Goal: Transaction & Acquisition: Purchase product/service

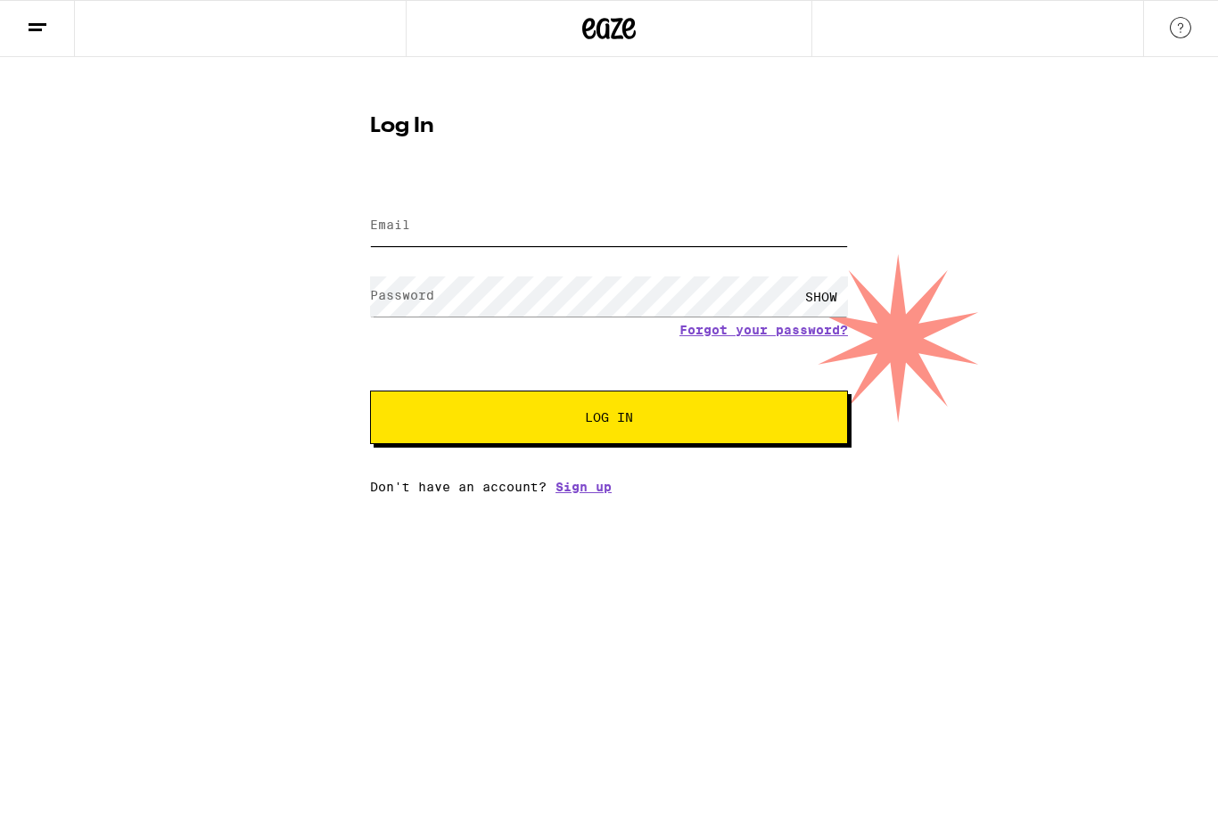
type input "[PERSON_NAME][EMAIL_ADDRESS][PERSON_NAME][DOMAIN_NAME]"
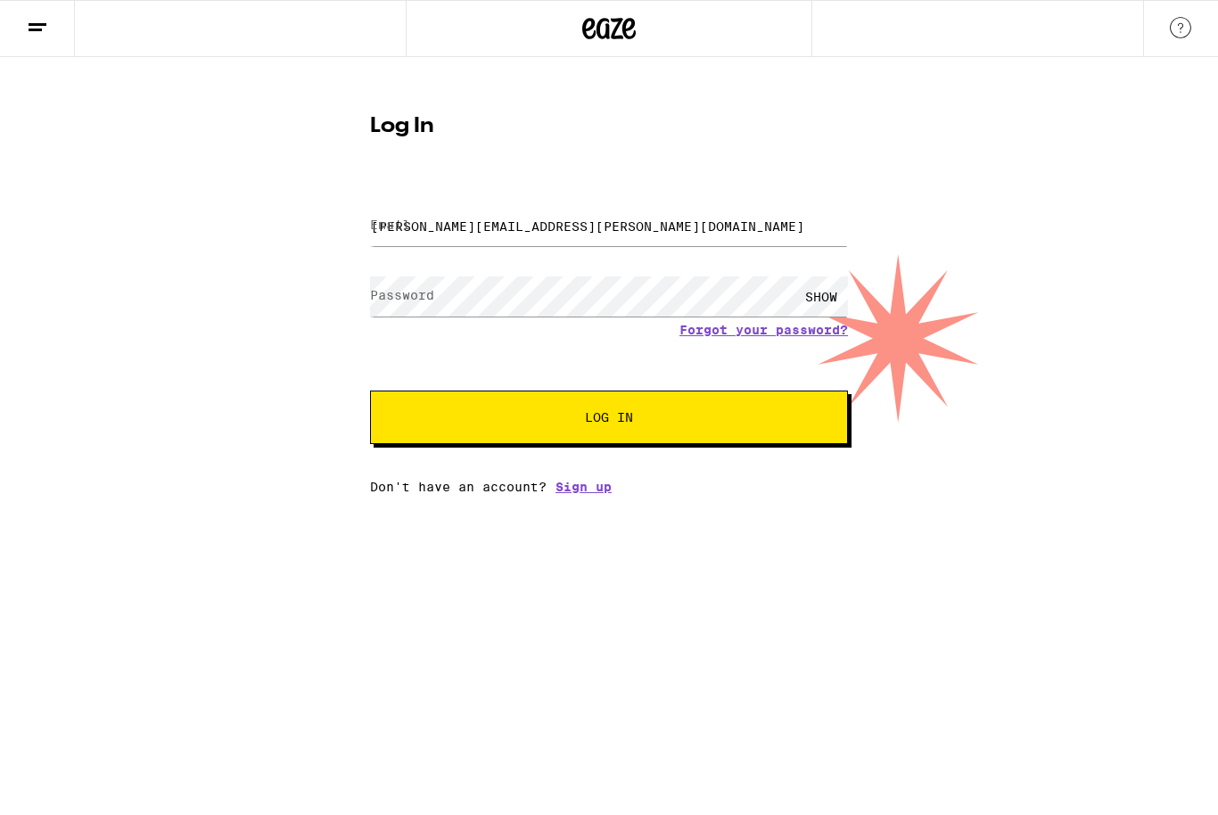
click at [609, 420] on button "Log In" at bounding box center [609, 416] width 478 height 53
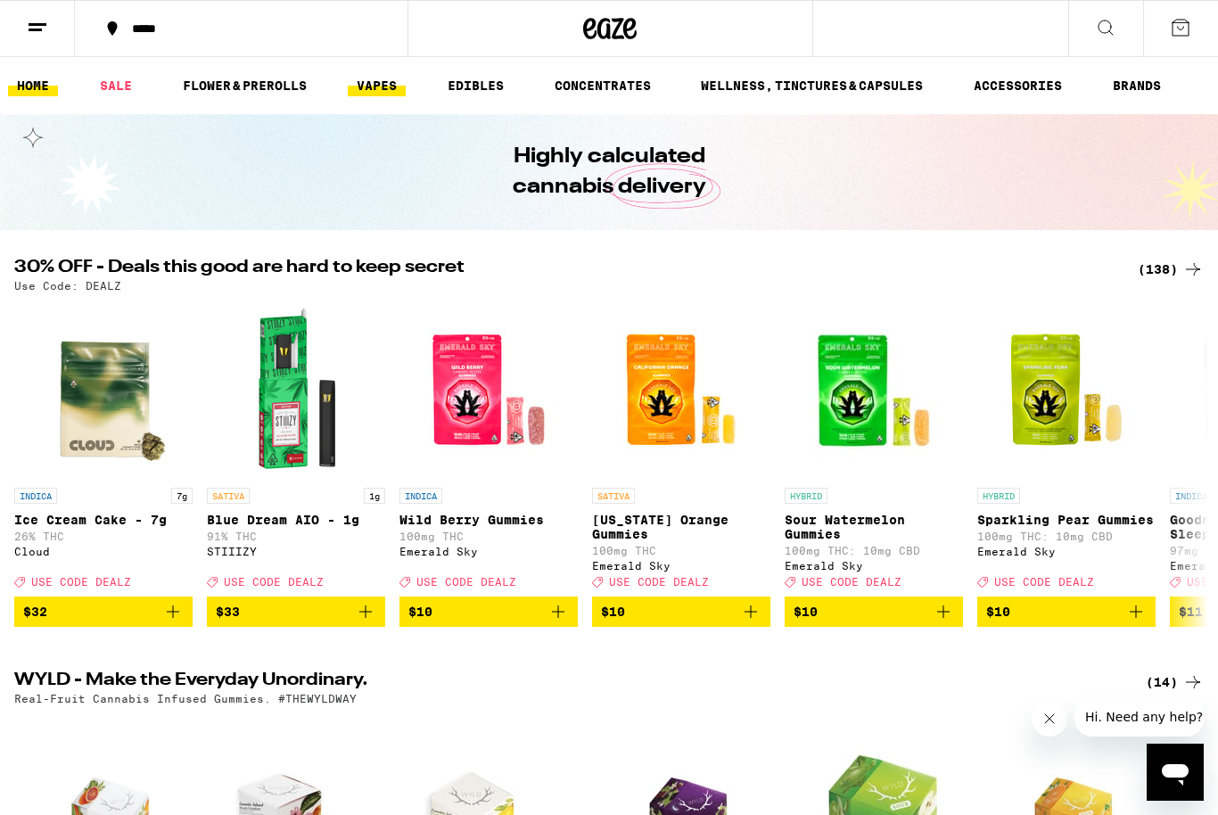
click at [382, 91] on link "VAPES" at bounding box center [377, 85] width 58 height 21
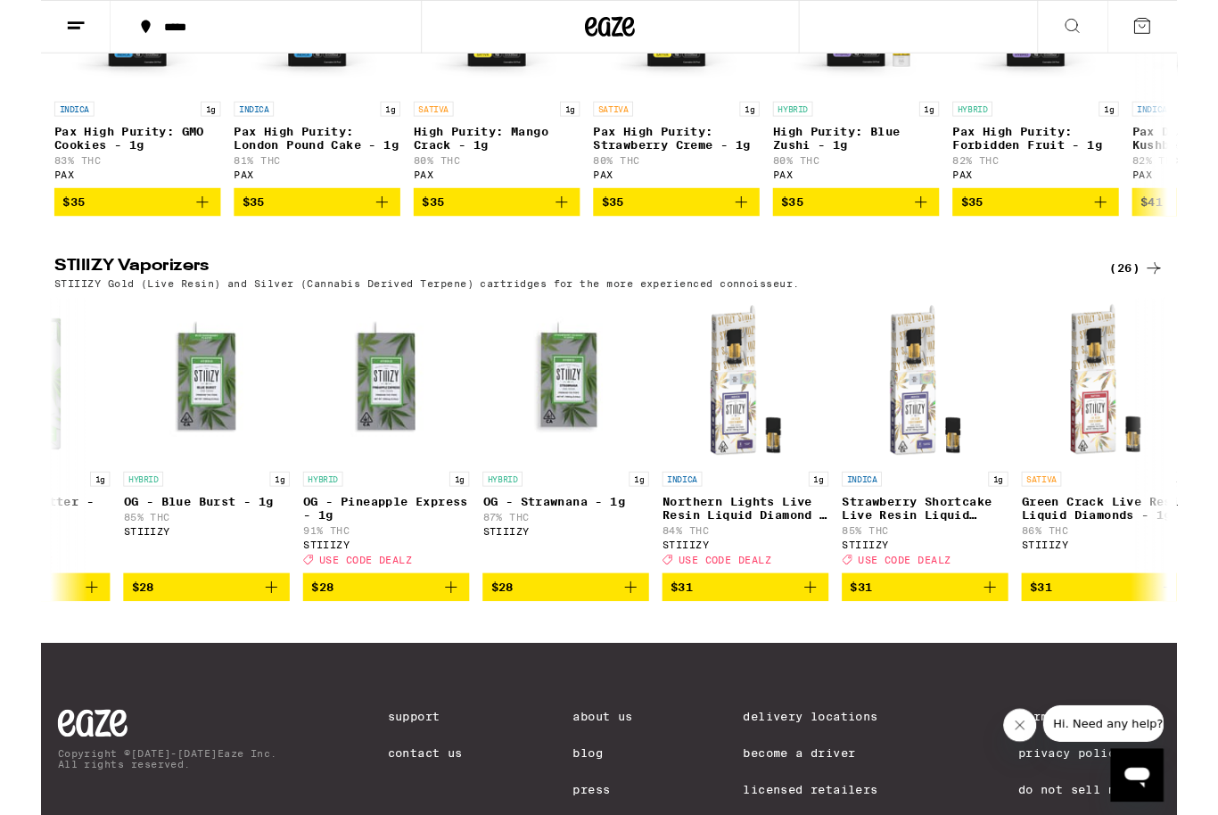
scroll to position [0, 3204]
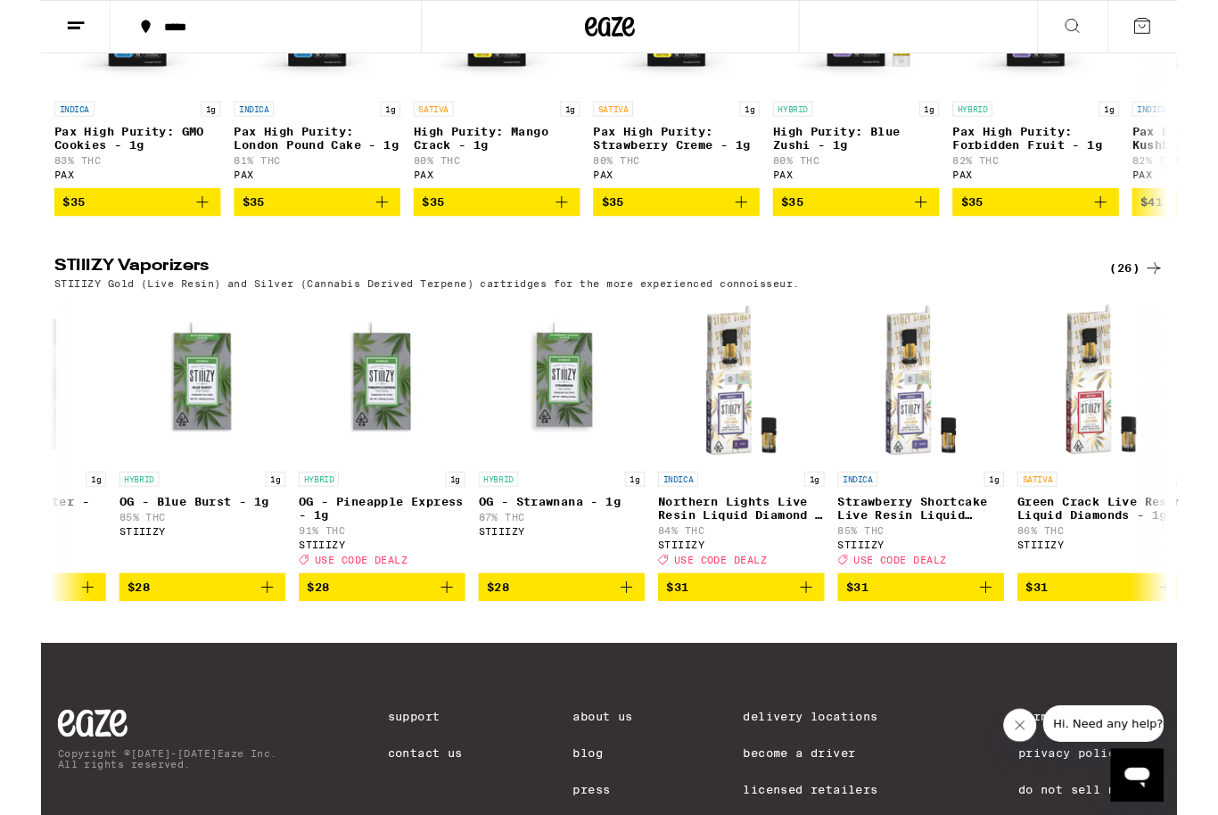
click at [427, 640] on icon "Add to bag" at bounding box center [434, 629] width 21 height 21
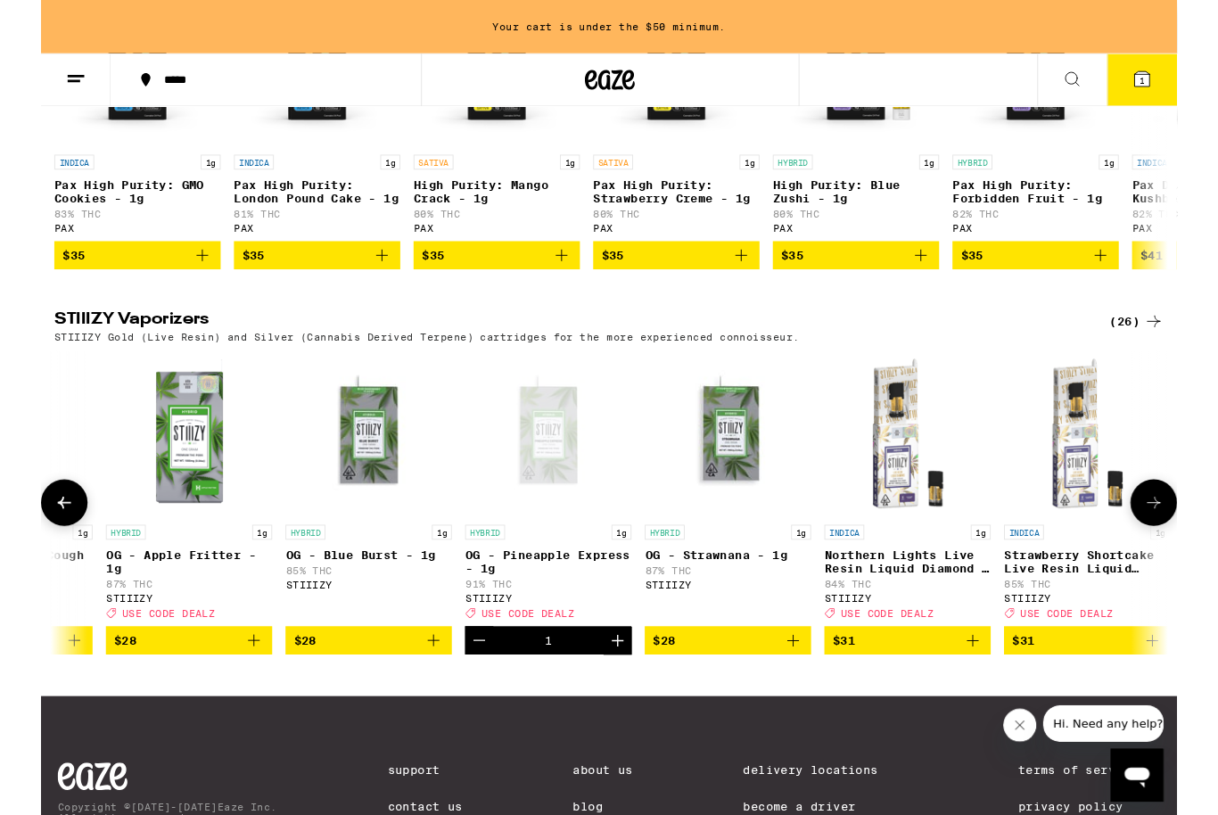
scroll to position [0, 3027]
click at [229, 697] on icon "Add to bag" at bounding box center [227, 686] width 21 height 21
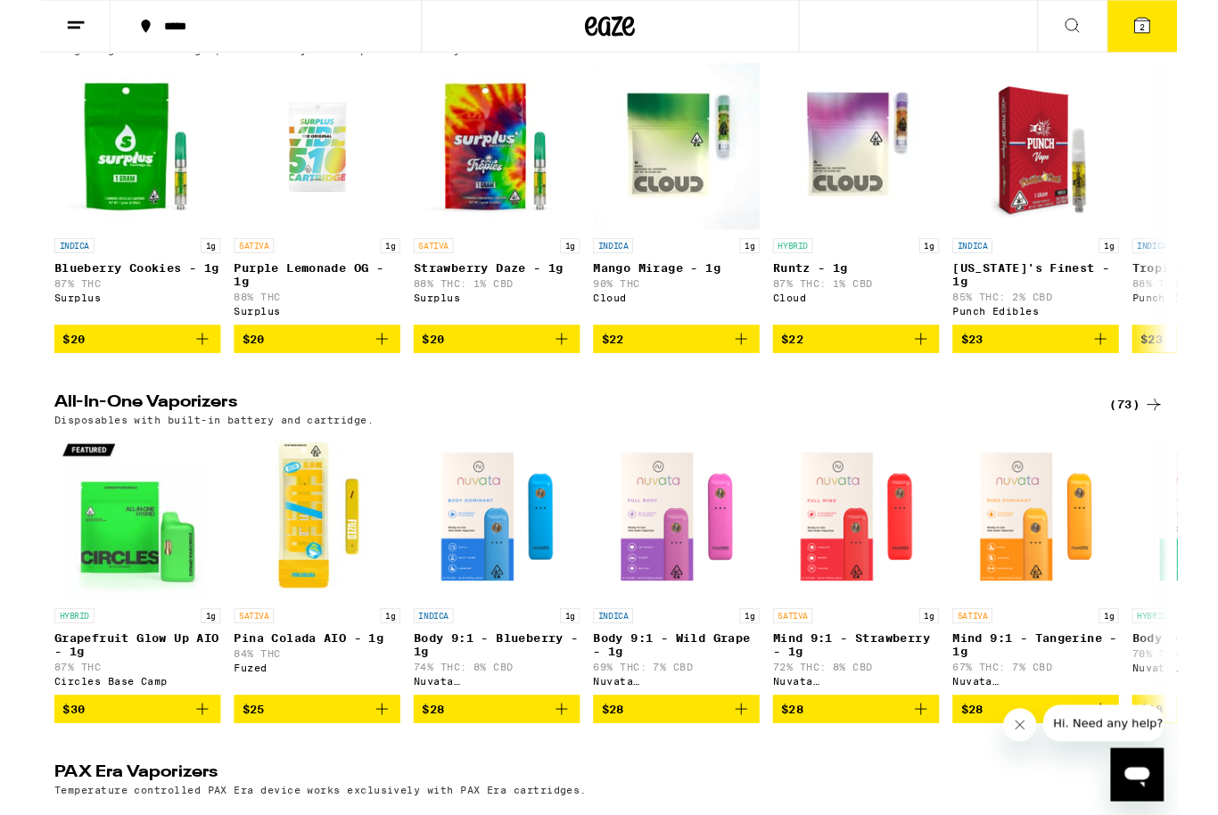
scroll to position [604, 0]
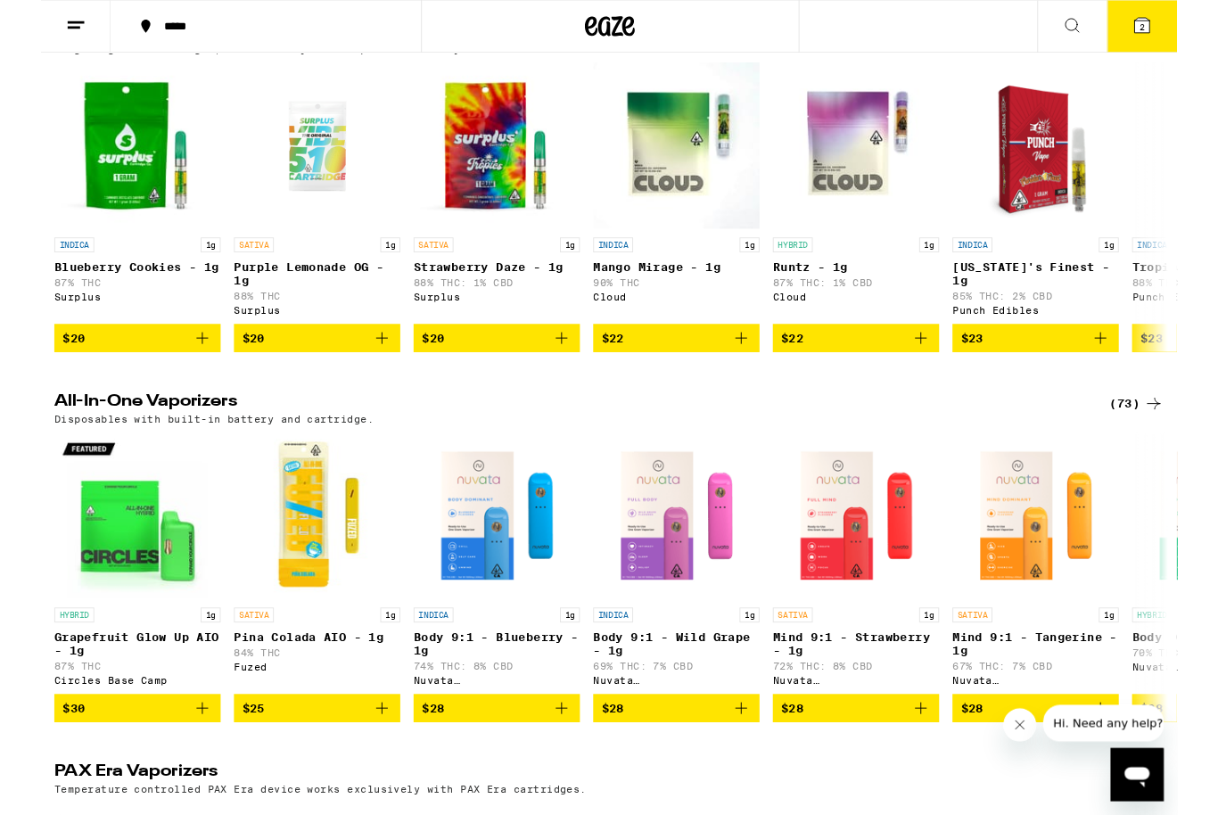
click at [1105, 34] on icon at bounding box center [1105, 27] width 21 height 21
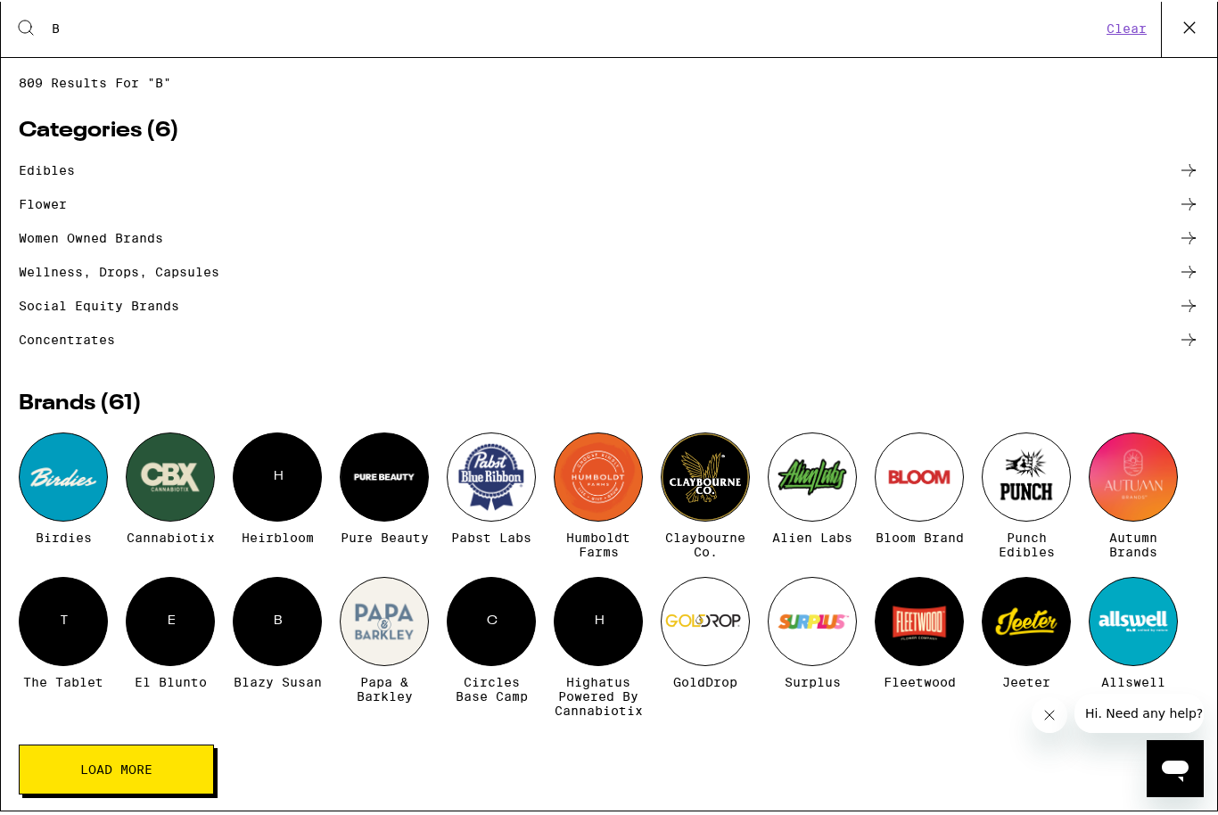
scroll to position [0, 0]
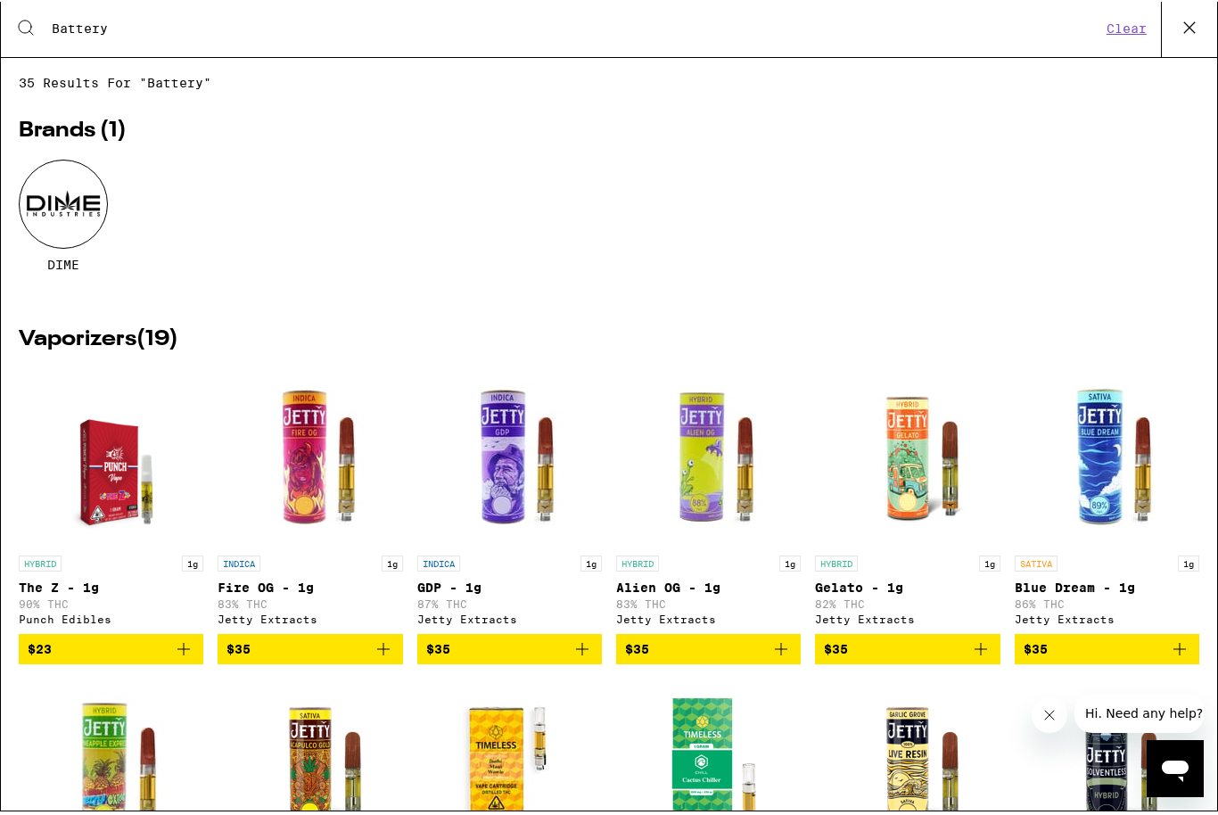
type input "Battery"
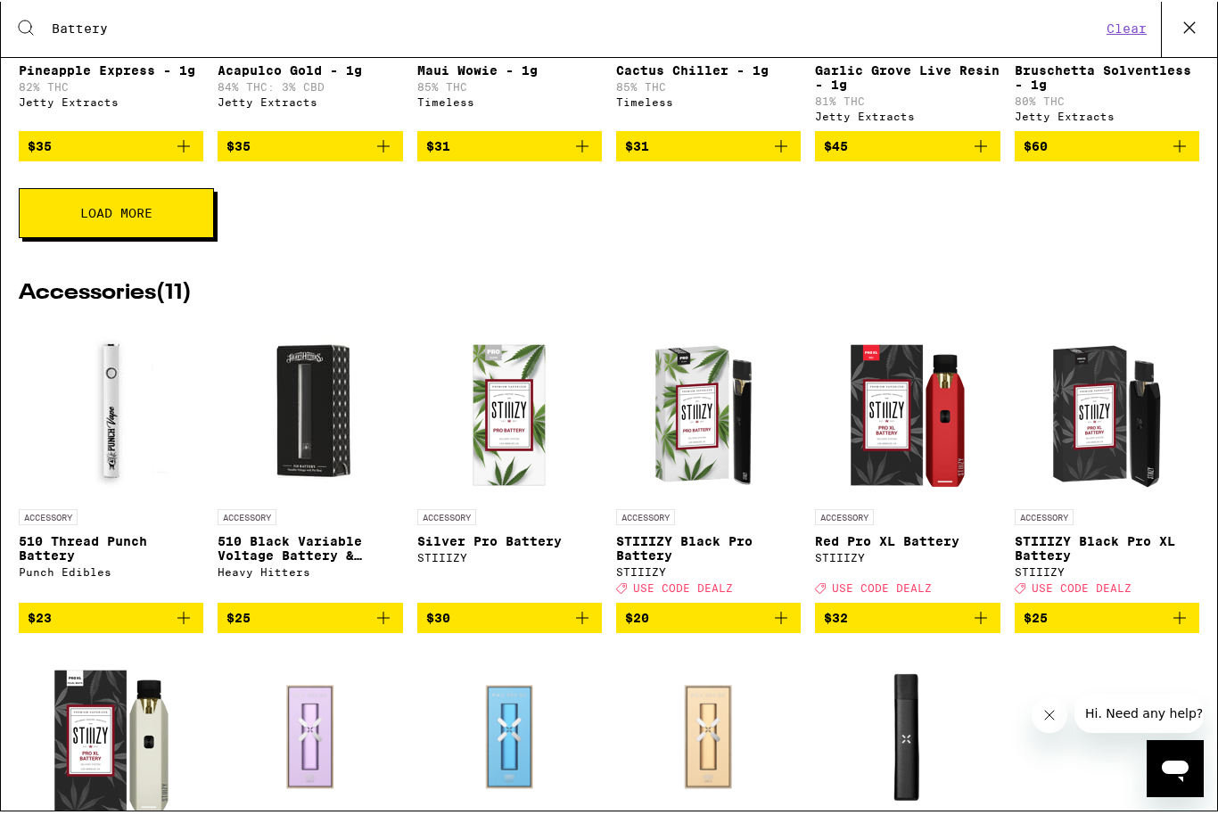
scroll to position [823, 0]
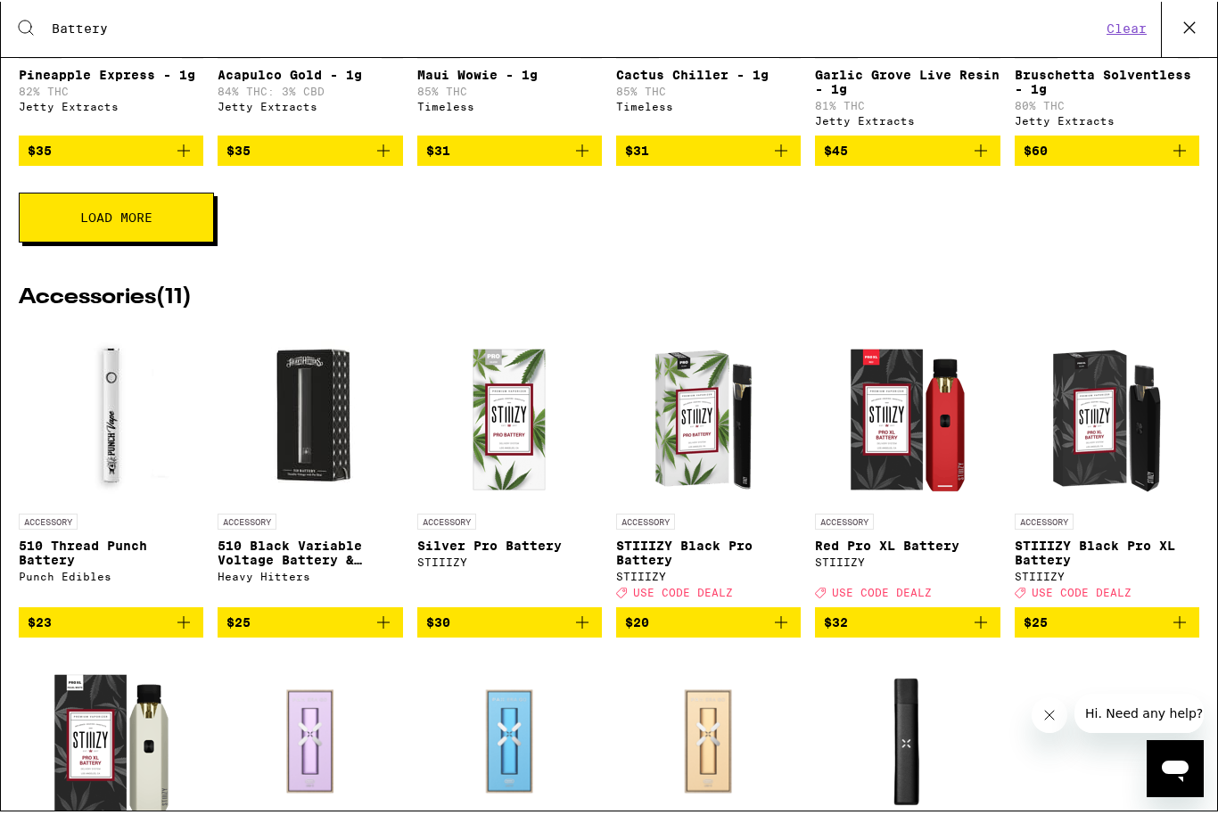
click at [302, 431] on img "Open page for 510 Black Variable Voltage Battery & Charger from Heavy Hitters" at bounding box center [310, 416] width 178 height 178
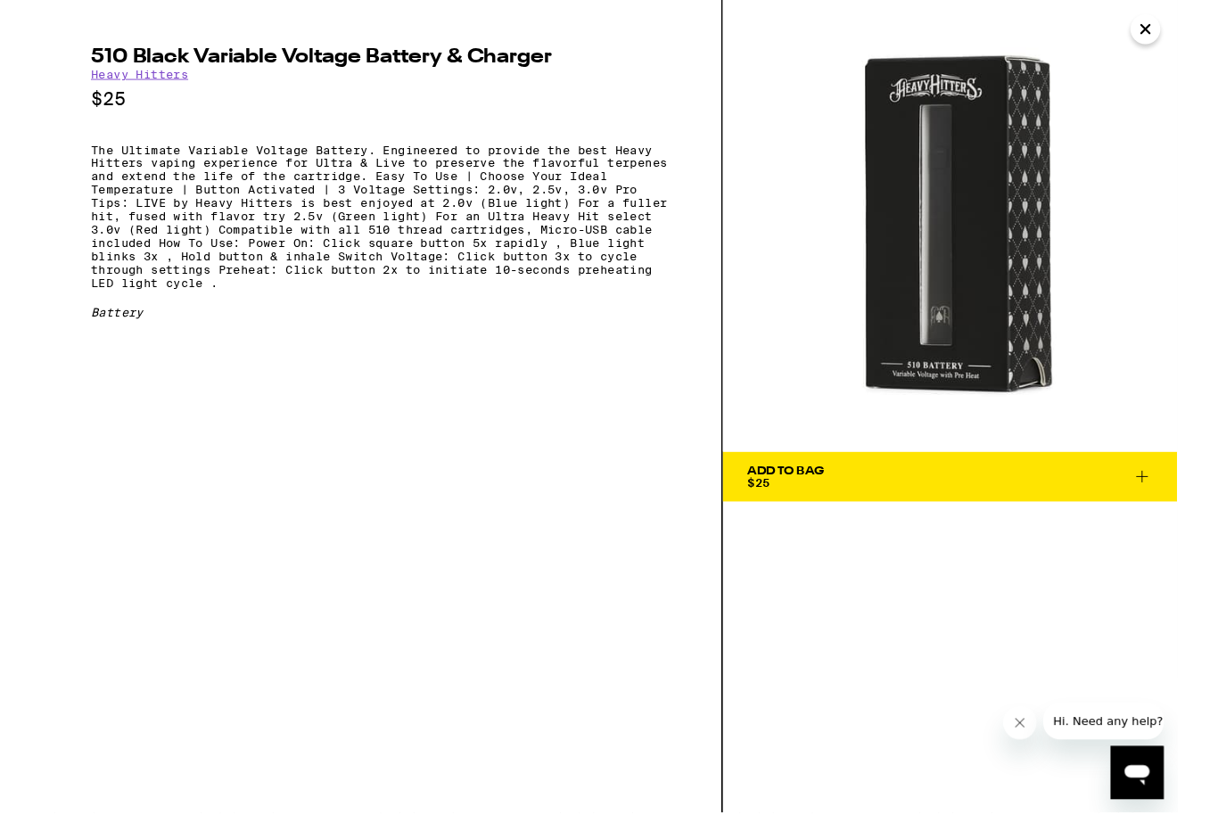
scroll to position [3, 0]
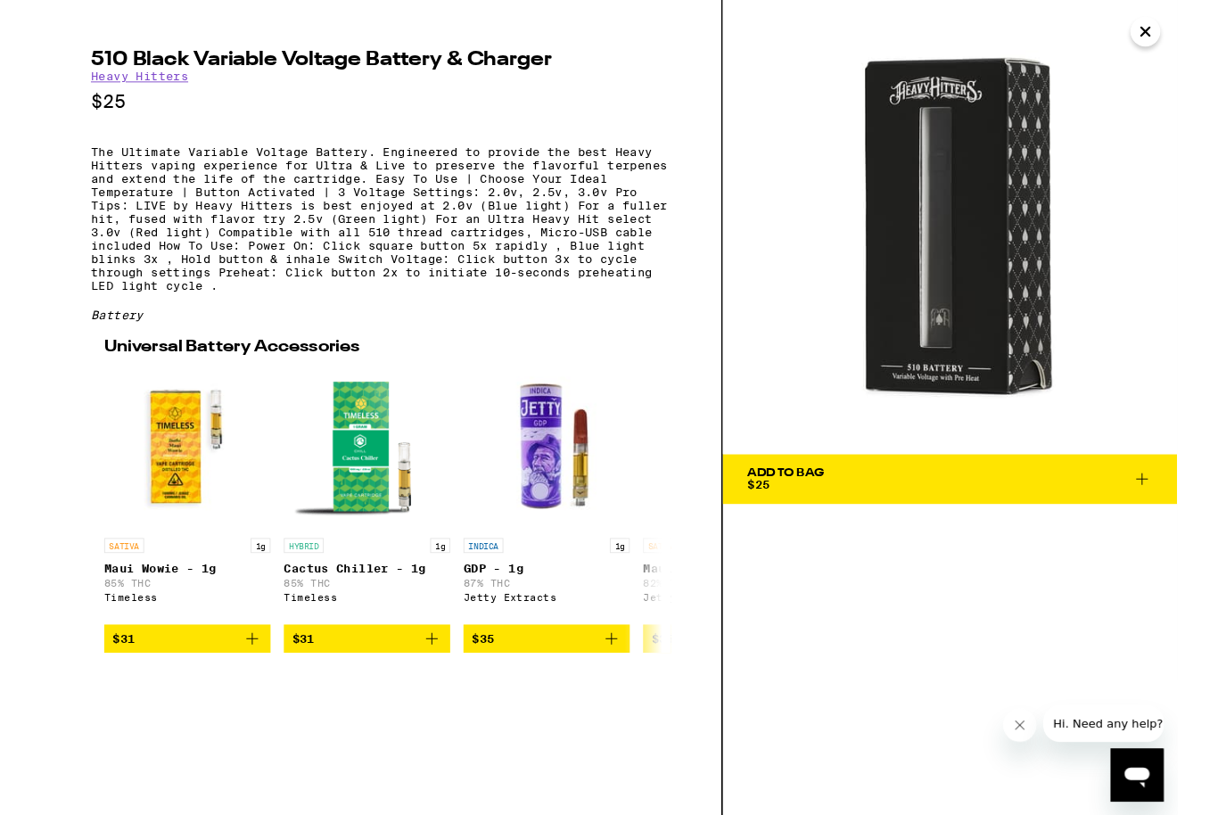
click at [821, 512] on div "Add To Bag" at bounding box center [799, 507] width 82 height 12
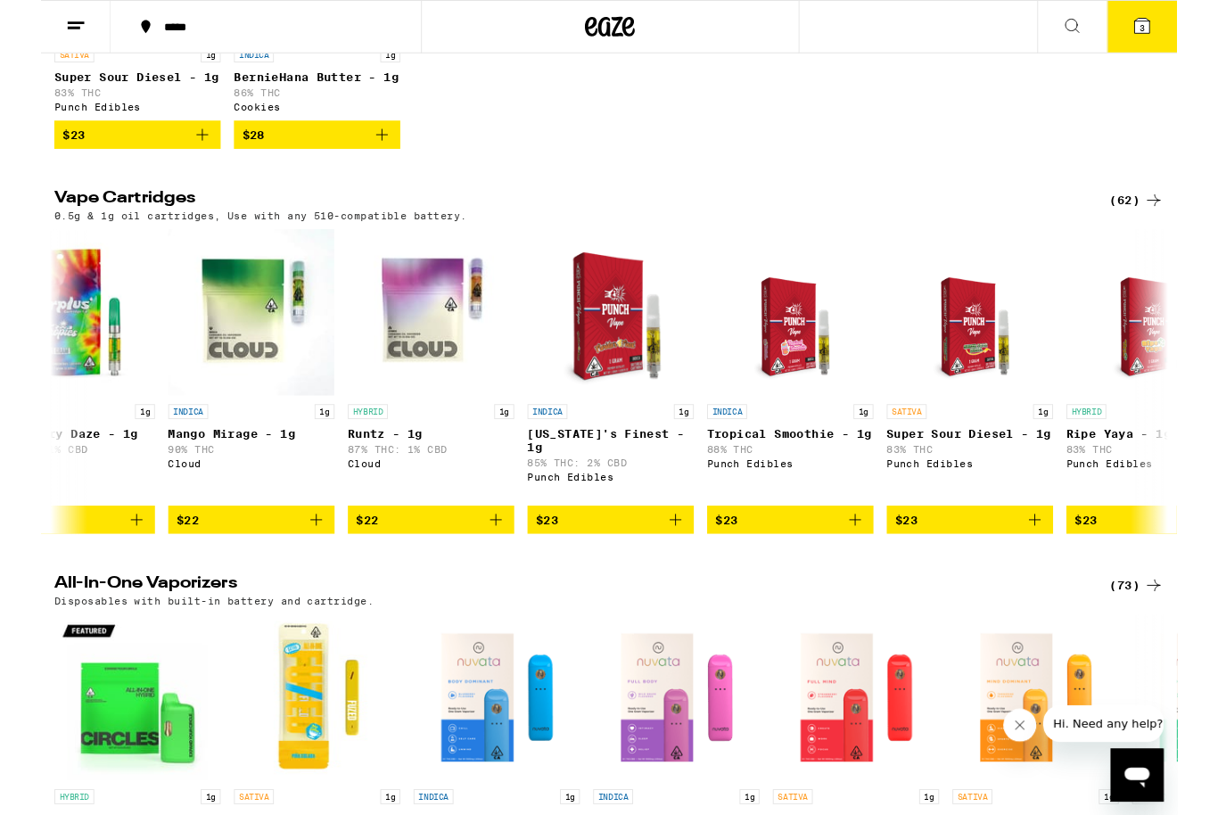
scroll to position [0, 456]
click at [1180, 27] on span "3" at bounding box center [1180, 29] width 5 height 11
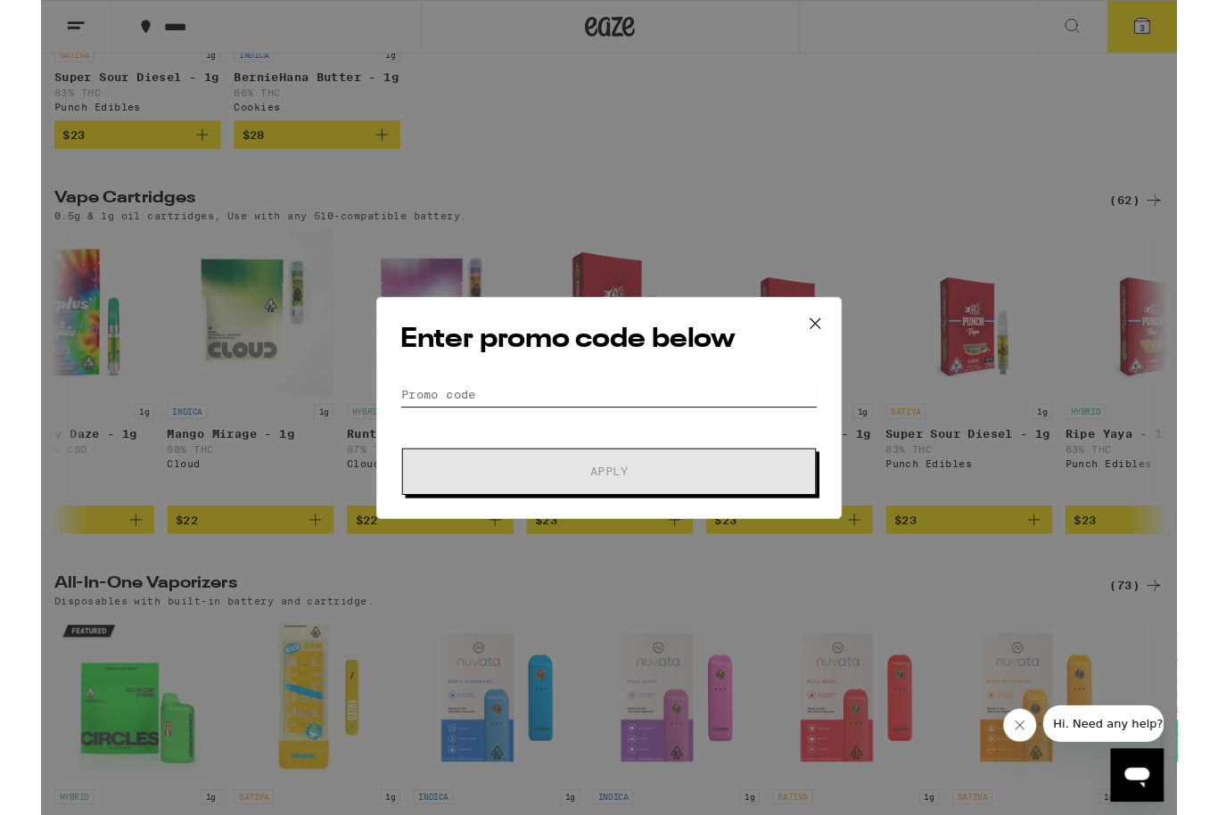
click at [410, 427] on input "Promo Code" at bounding box center [609, 422] width 448 height 27
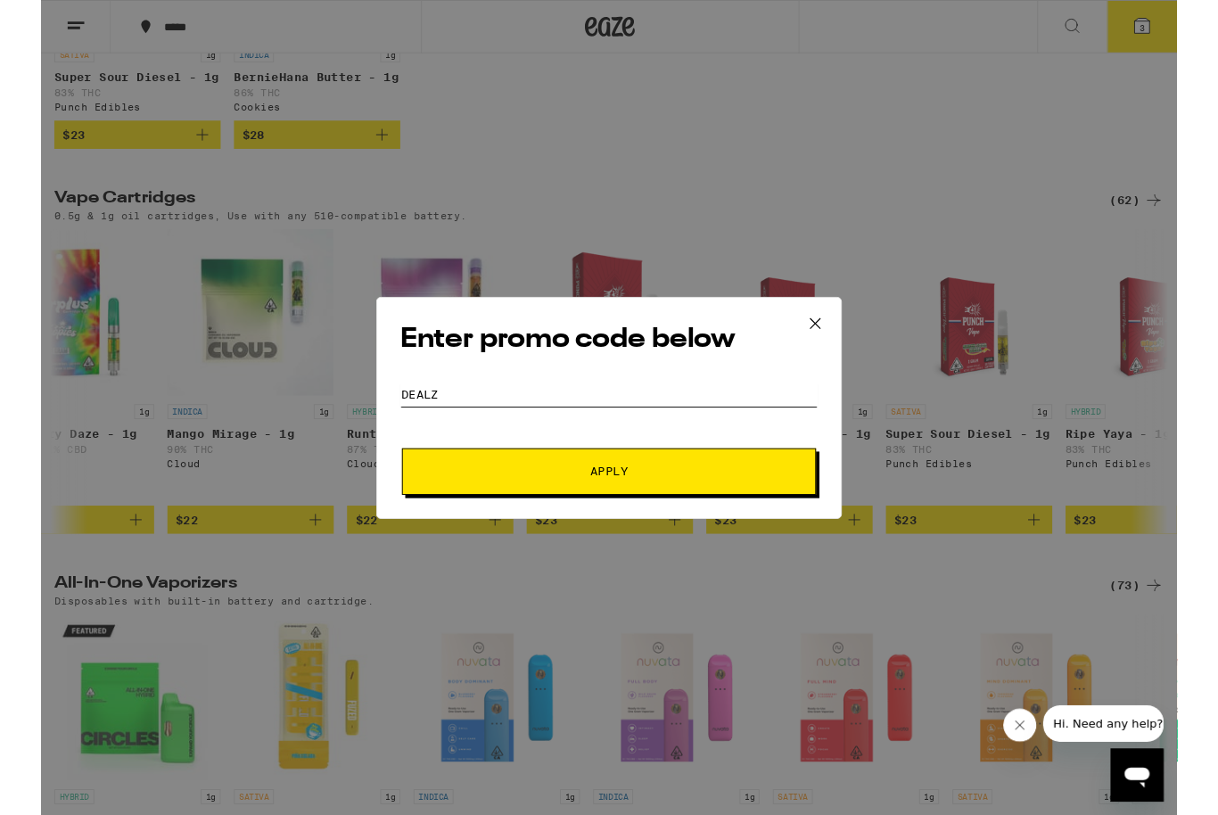
type input "Dealz"
click at [697, 512] on span "Apply" at bounding box center [608, 505] width 321 height 12
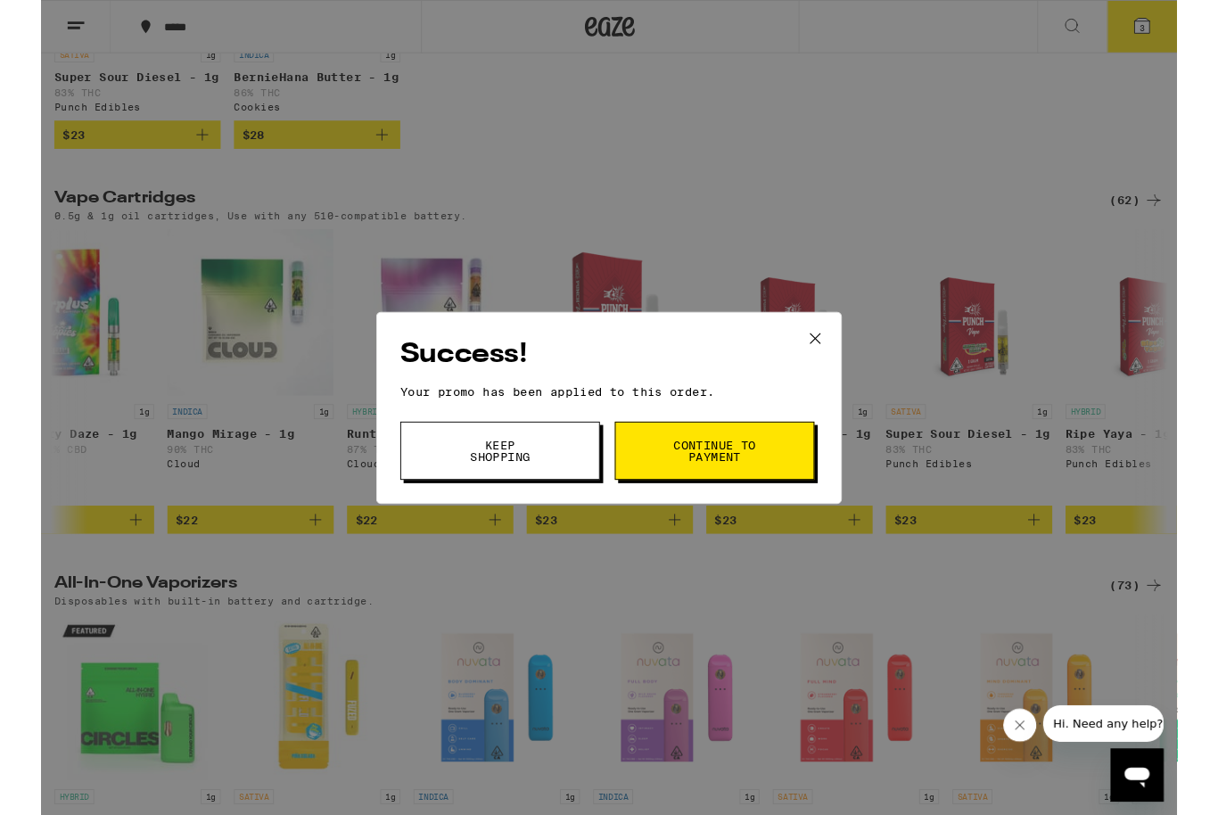
click at [693, 488] on span "Continue to payment" at bounding box center [722, 483] width 91 height 25
